Goal: Task Accomplishment & Management: Manage account settings

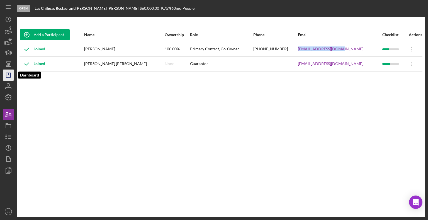
click at [11, 76] on icon "Icon/Dashboard" at bounding box center [8, 75] width 14 height 14
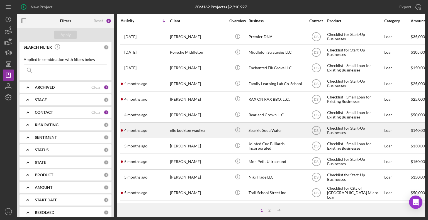
scroll to position [194, 0]
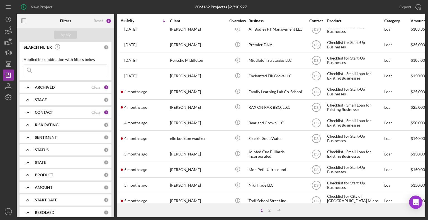
click at [77, 88] on div "ARCHIVED" at bounding box center [63, 87] width 57 height 4
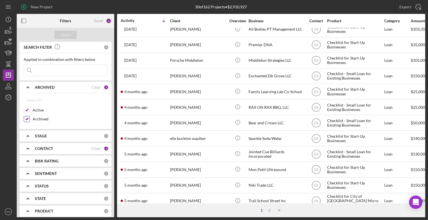
click at [27, 119] on input "Archived" at bounding box center [27, 119] width 6 height 6
checkbox input "false"
click at [65, 38] on div "Apply" at bounding box center [65, 35] width 10 height 8
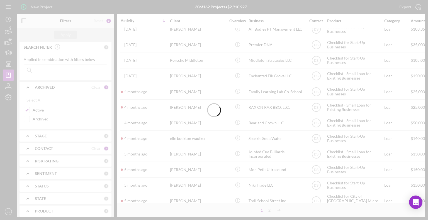
scroll to position [0, 0]
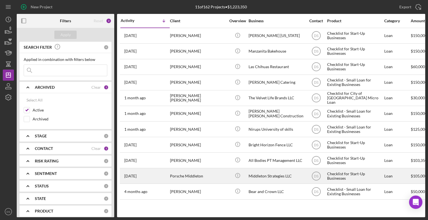
click at [270, 178] on div "Middleton Strategies LLC" at bounding box center [276, 176] width 56 height 15
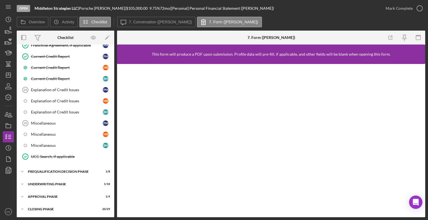
scroll to position [495, 0]
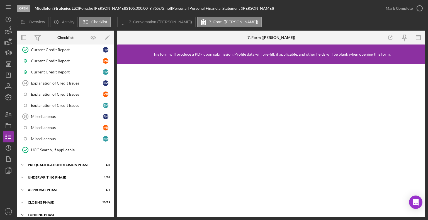
click at [45, 214] on div "Funding Phase" at bounding box center [67, 215] width 79 height 3
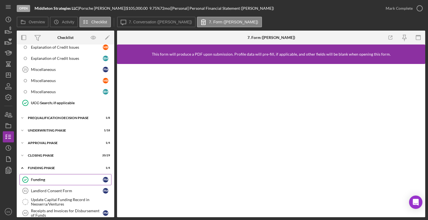
click at [63, 178] on div "Funding" at bounding box center [67, 180] width 72 height 4
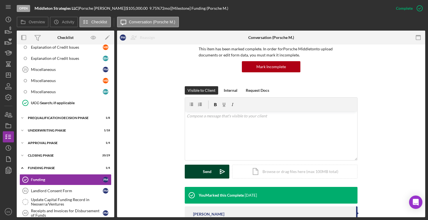
scroll to position [76, 0]
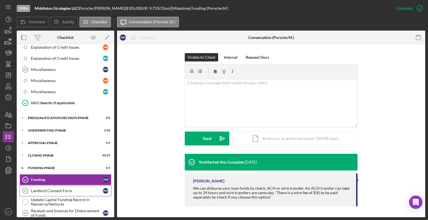
click at [65, 189] on div "Landlord Consent Form" at bounding box center [67, 191] width 72 height 4
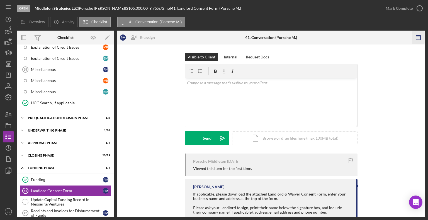
scroll to position [542, 0]
click at [419, 8] on icon "button" at bounding box center [419, 8] width 14 height 14
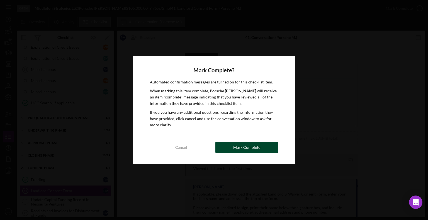
click at [238, 145] on div "Mark Complete" at bounding box center [246, 147] width 27 height 11
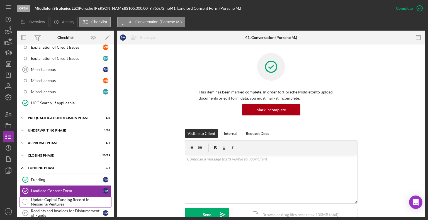
click at [56, 198] on div "Update Capital Funding Record in Neoserra/Ventures" at bounding box center [71, 202] width 80 height 9
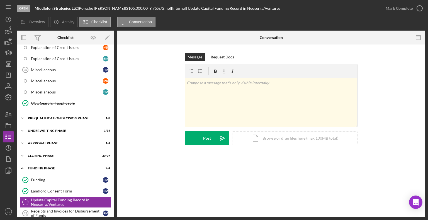
scroll to position [542, 0]
click at [417, 9] on icon "button" at bounding box center [419, 8] width 14 height 14
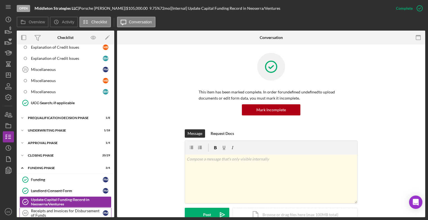
click at [40, 209] on div "Receipts and Invoices for Disbursement of Funds" at bounding box center [67, 213] width 72 height 9
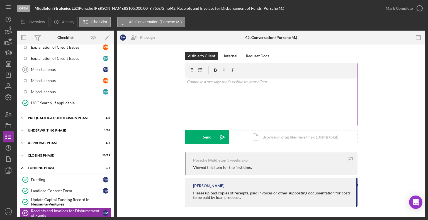
scroll to position [1, 0]
